Goal: Entertainment & Leisure: Consume media (video, audio)

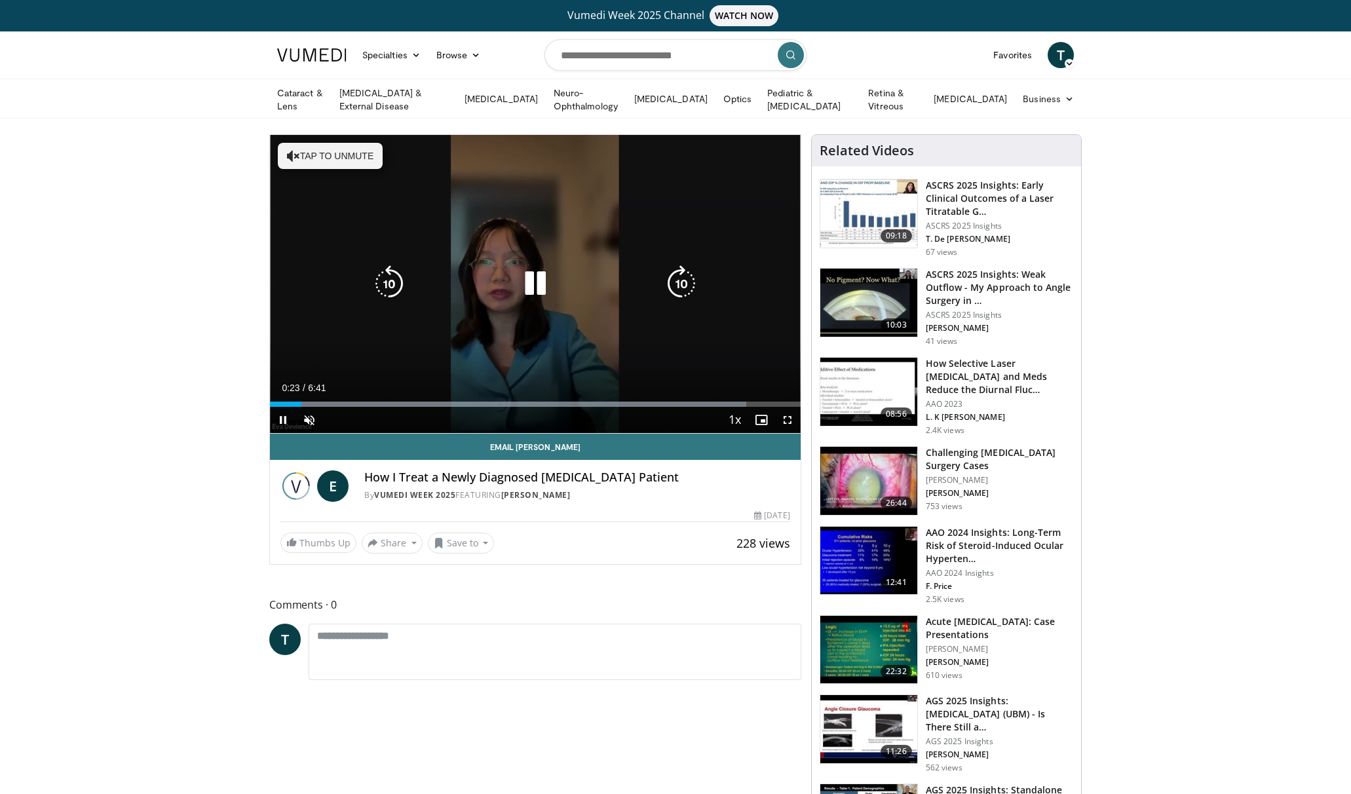
click at [485, 339] on div "10 seconds Tap to unmute" at bounding box center [535, 284] width 531 height 298
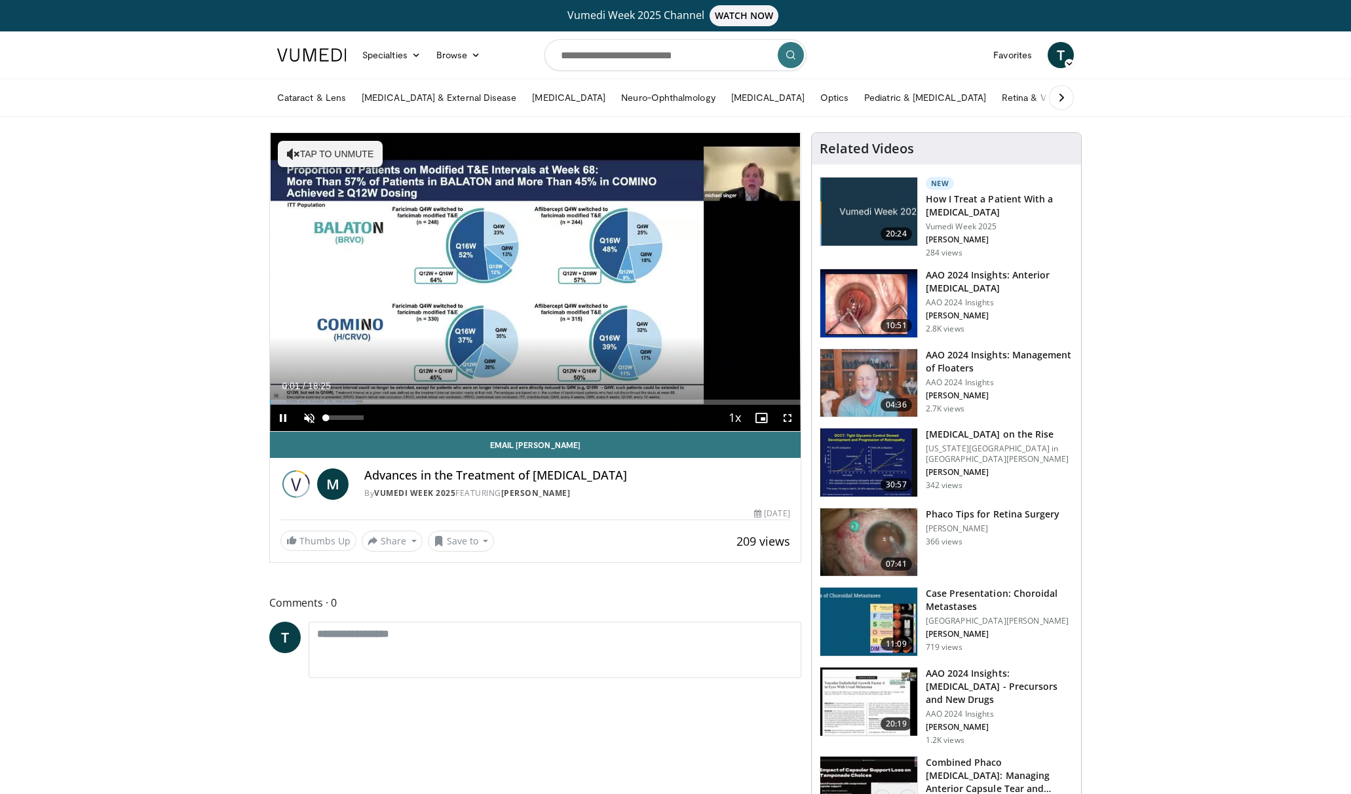
click at [314, 417] on span "Video Player" at bounding box center [309, 418] width 26 height 26
drag, startPoint x: 364, startPoint y: 417, endPoint x: 345, endPoint y: 422, distance: 20.2
click at [345, 420] on div "Volume Level" at bounding box center [335, 417] width 19 height 5
